Goal: Check status: Check status

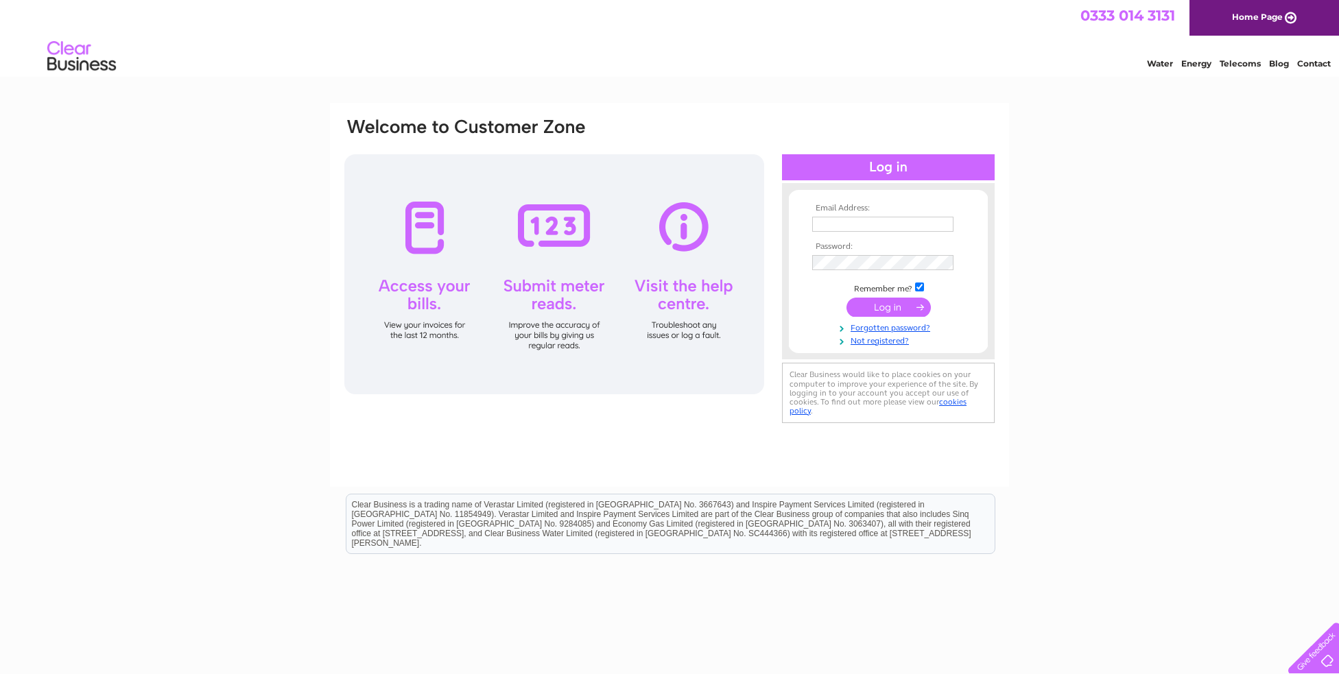
click at [881, 226] on input "text" at bounding box center [882, 224] width 141 height 15
type input "erin@donnawilson.com"
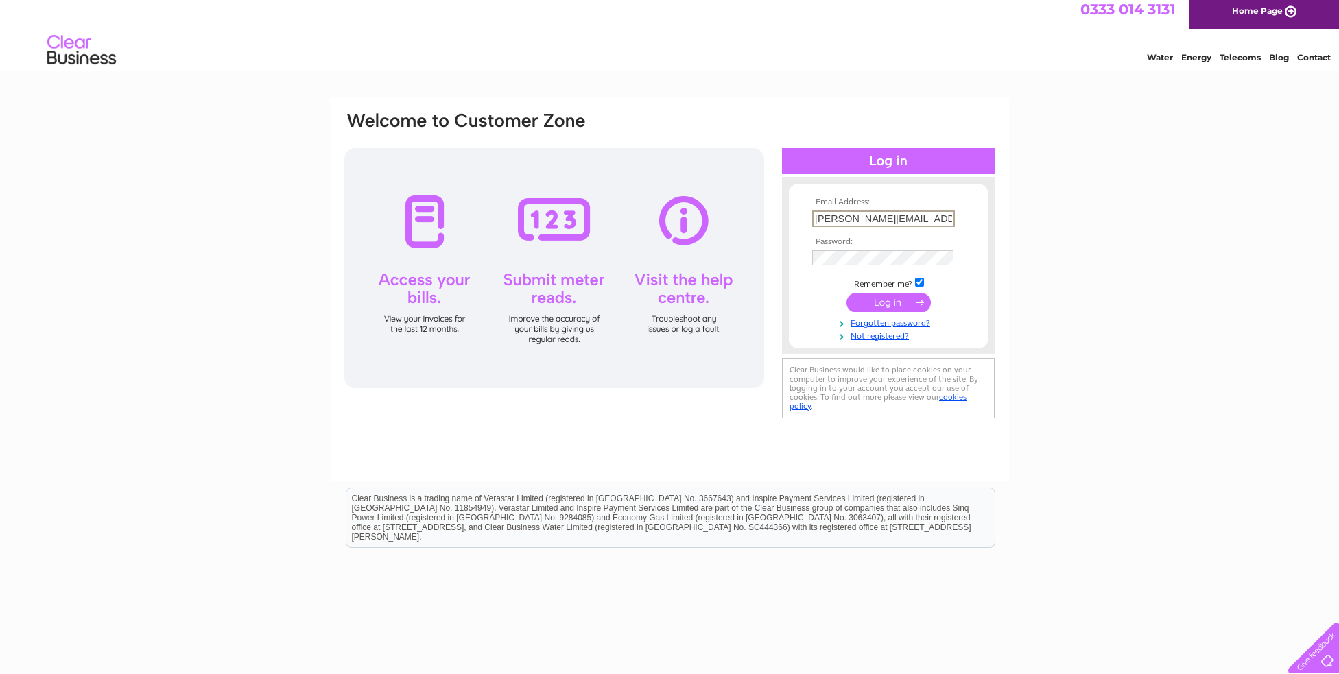
click at [874, 310] on td at bounding box center [888, 302] width 159 height 26
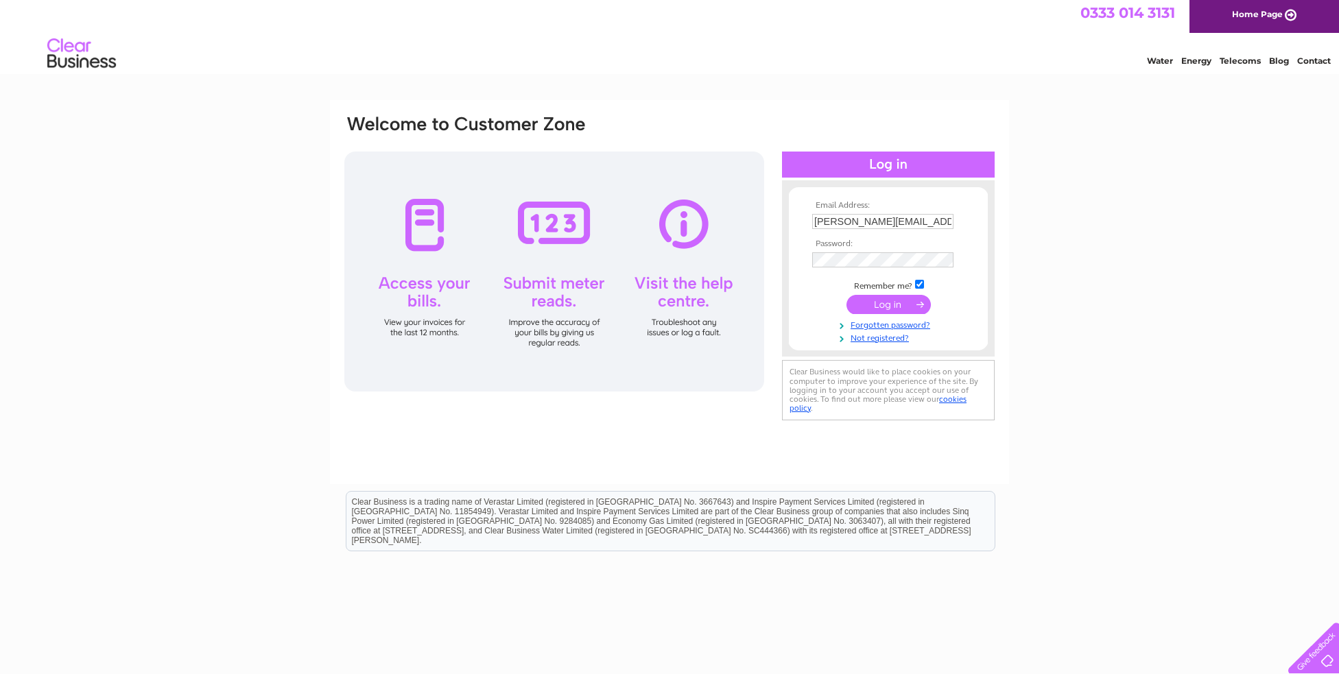
scroll to position [3, 0]
click at [907, 300] on input "submit" at bounding box center [888, 303] width 84 height 19
click at [846, 294] on input "submit" at bounding box center [888, 303] width 84 height 19
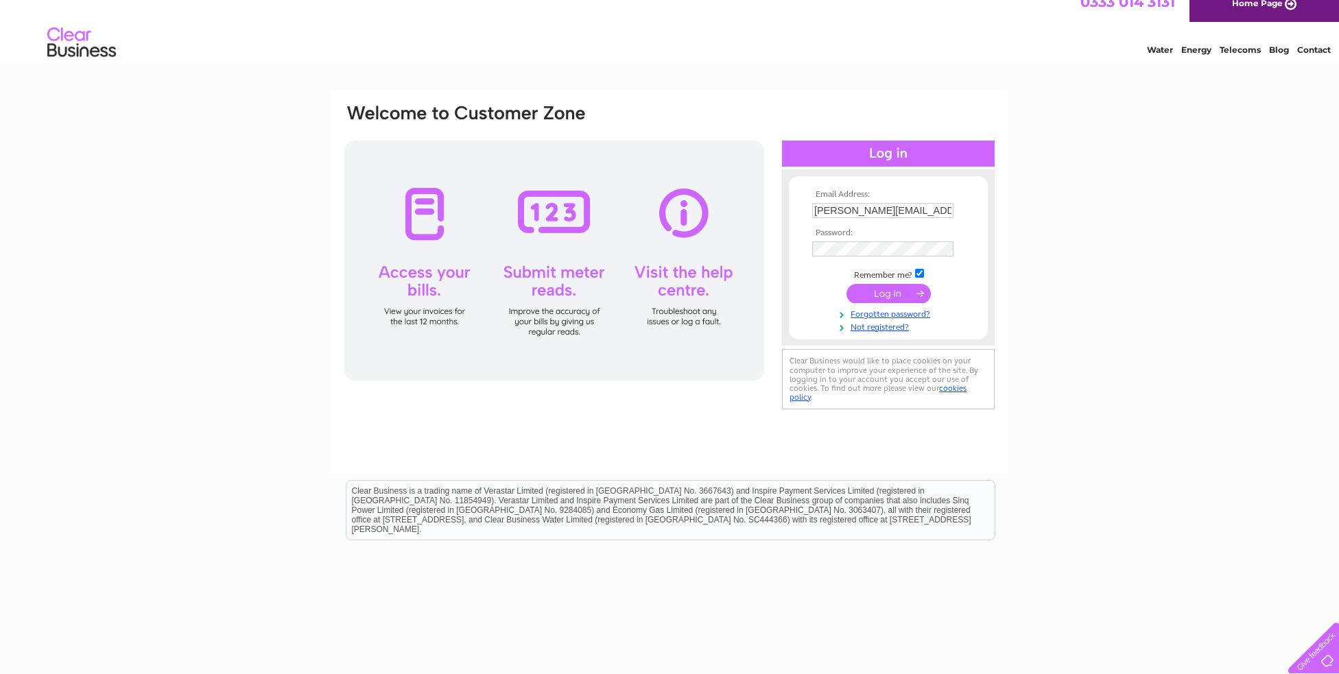
scroll to position [0, 0]
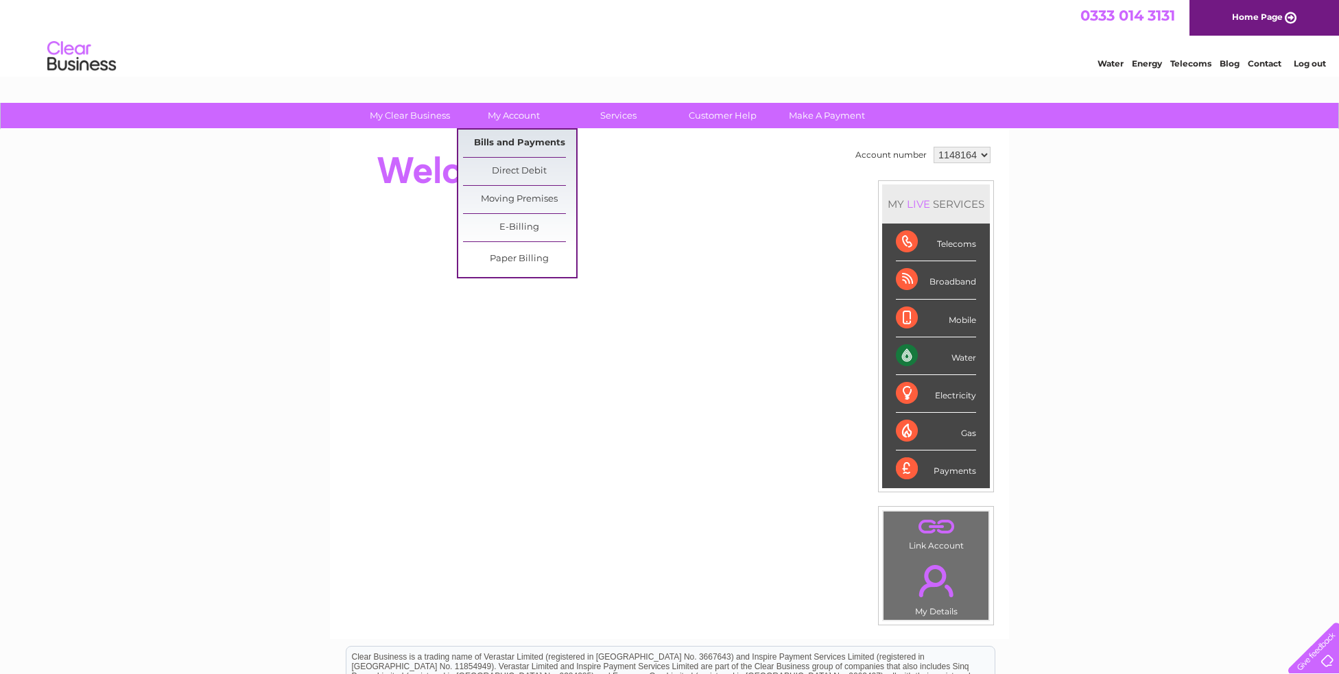
click at [494, 139] on link "Bills and Payments" at bounding box center [519, 143] width 113 height 27
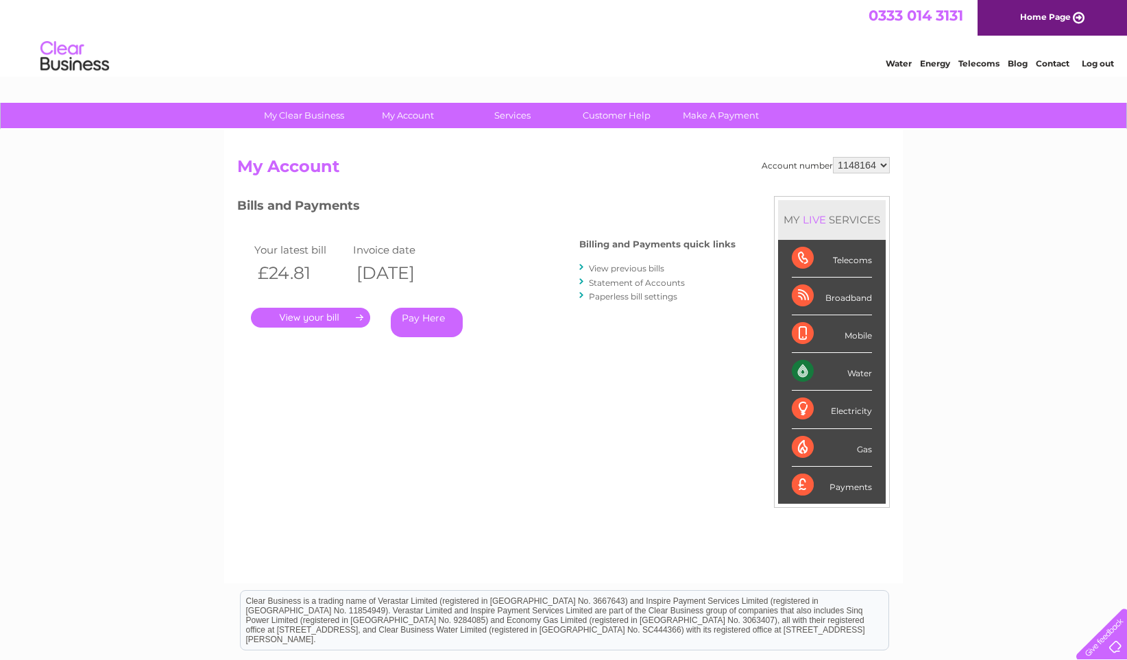
click at [320, 317] on link "." at bounding box center [310, 318] width 119 height 20
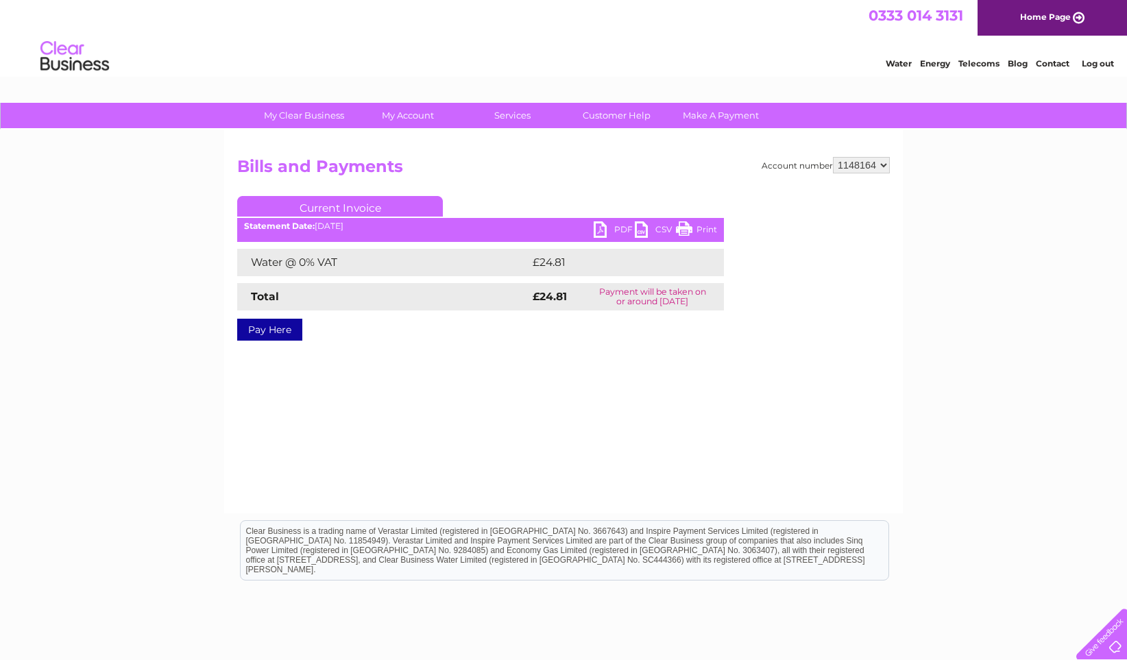
click at [601, 232] on link "PDF" at bounding box center [614, 232] width 41 height 20
